Goal: Go to known website: Go to known website

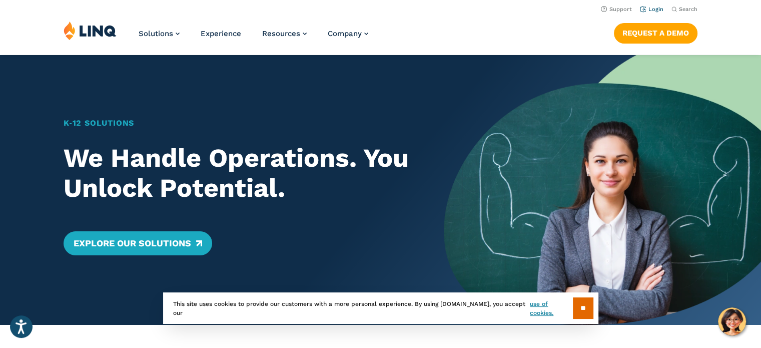
click at [647, 9] on link "Login" at bounding box center [652, 9] width 24 height 7
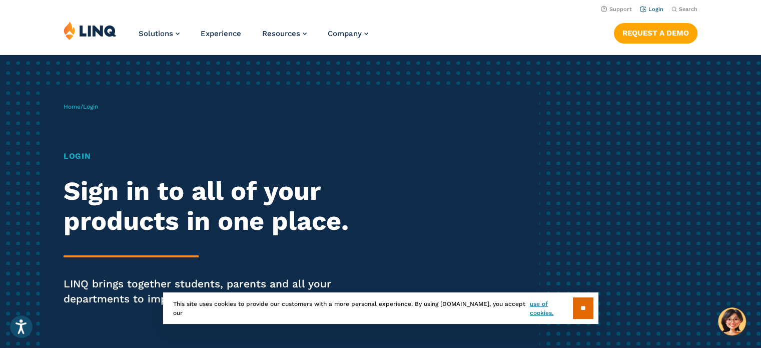
click at [652, 12] on link "Login" at bounding box center [652, 9] width 24 height 7
